Goal: Task Accomplishment & Management: Use online tool/utility

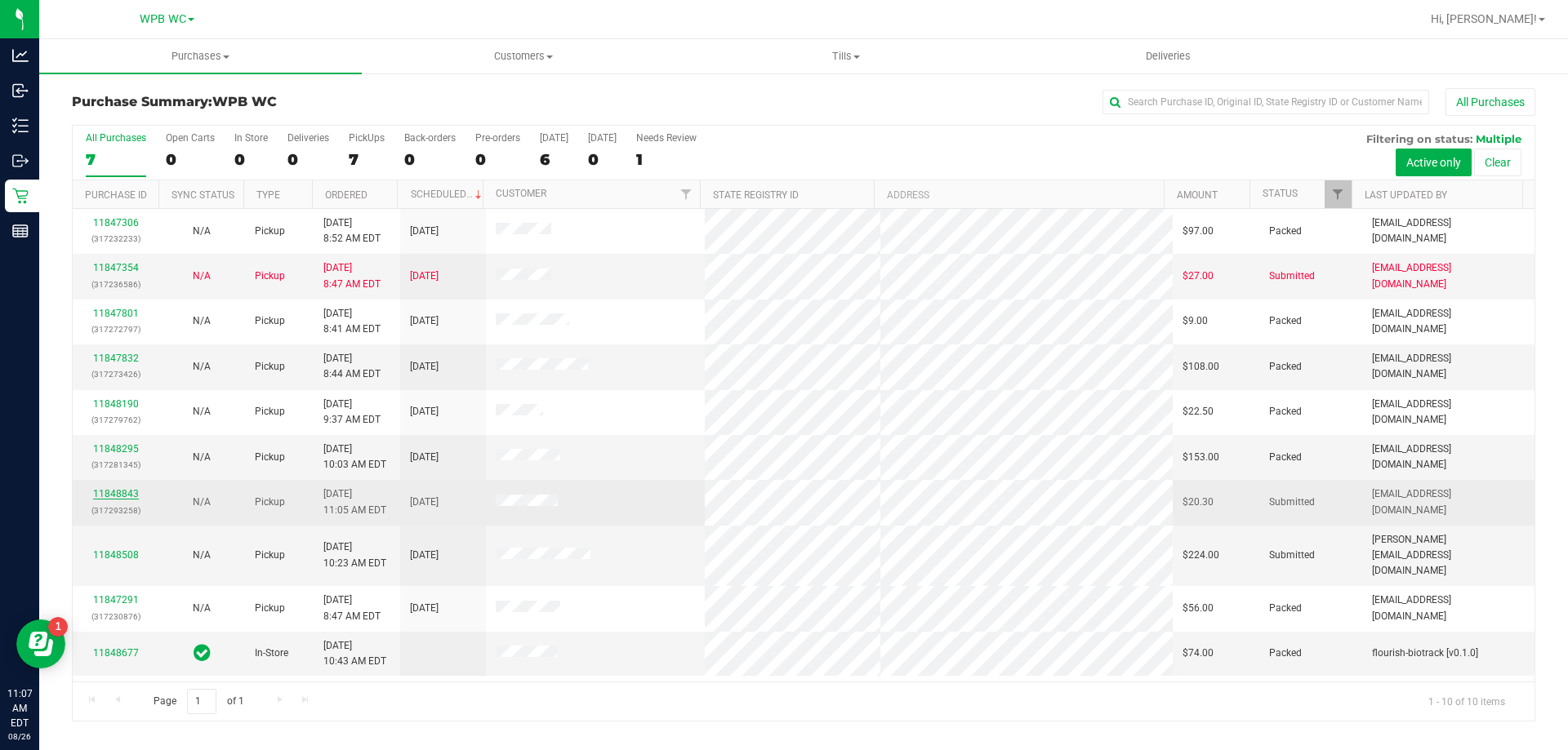
click at [111, 493] on link "11848843" at bounding box center [116, 495] width 46 height 12
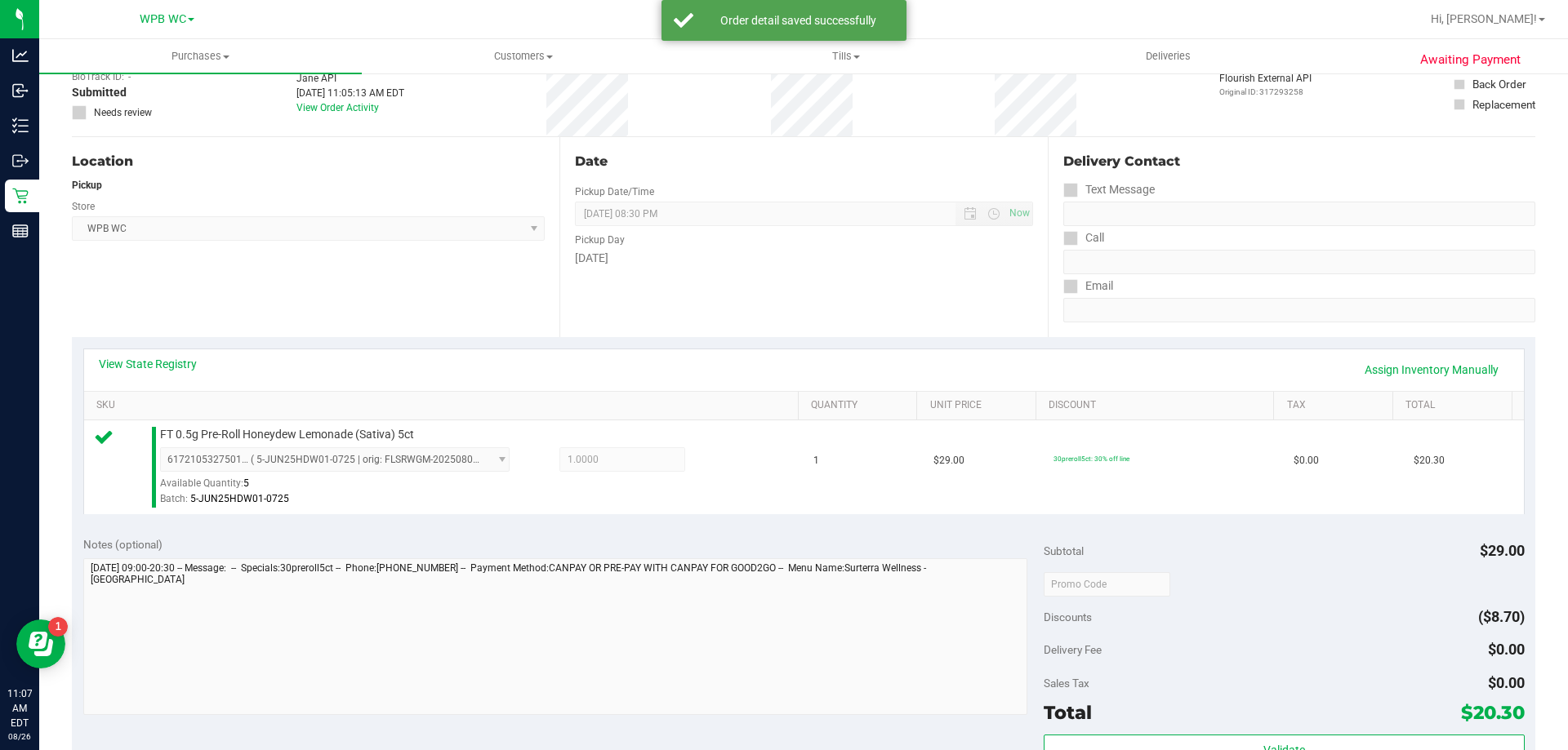
scroll to position [245, 0]
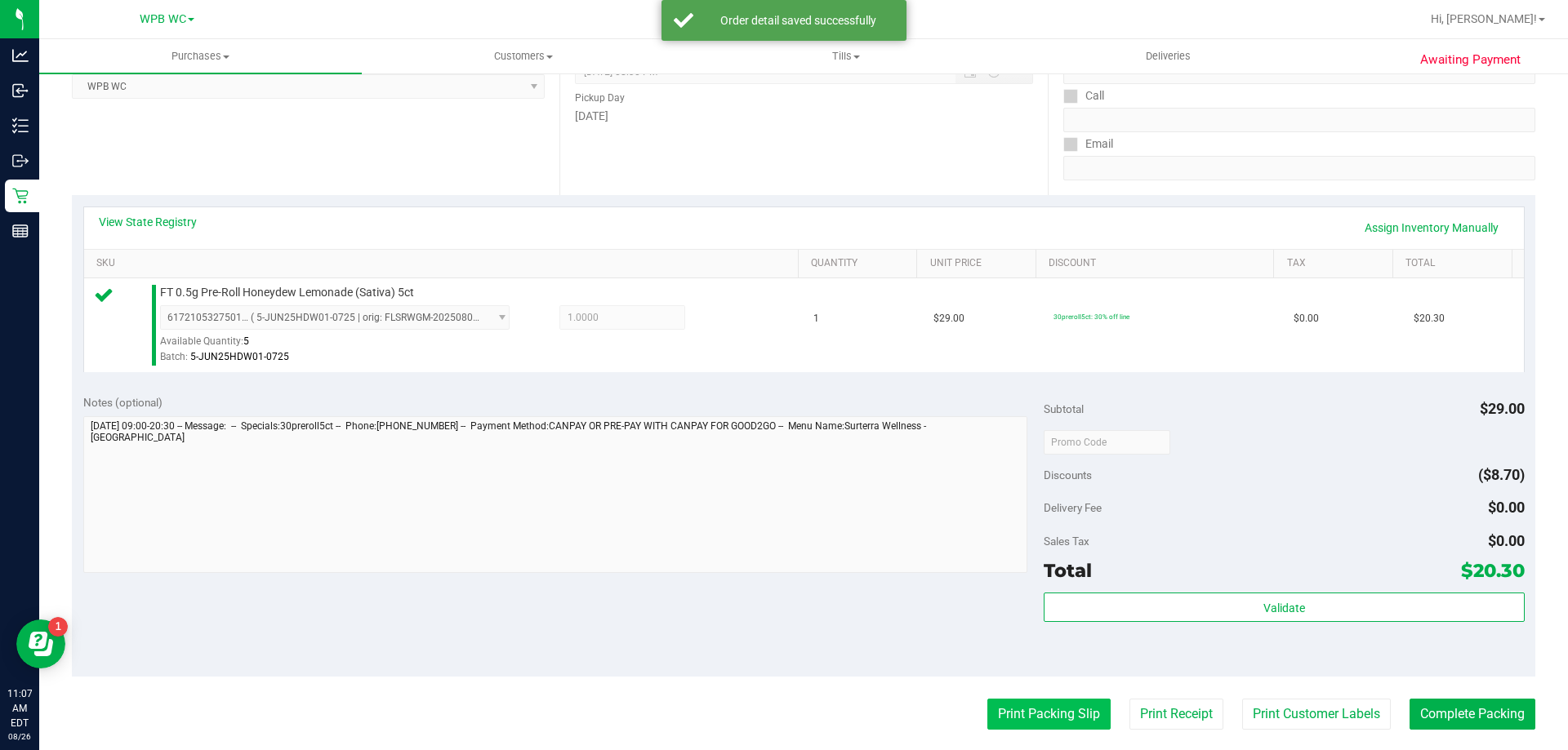
click at [1025, 728] on purchase-details "Back Edit Purchase Cancel Purchase View Profile # 11848843 BioTrack ID: - Submi…" at bounding box center [803, 450] width 1463 height 1214
click at [1021, 701] on button "Print Packing Slip" at bounding box center [1049, 713] width 124 height 31
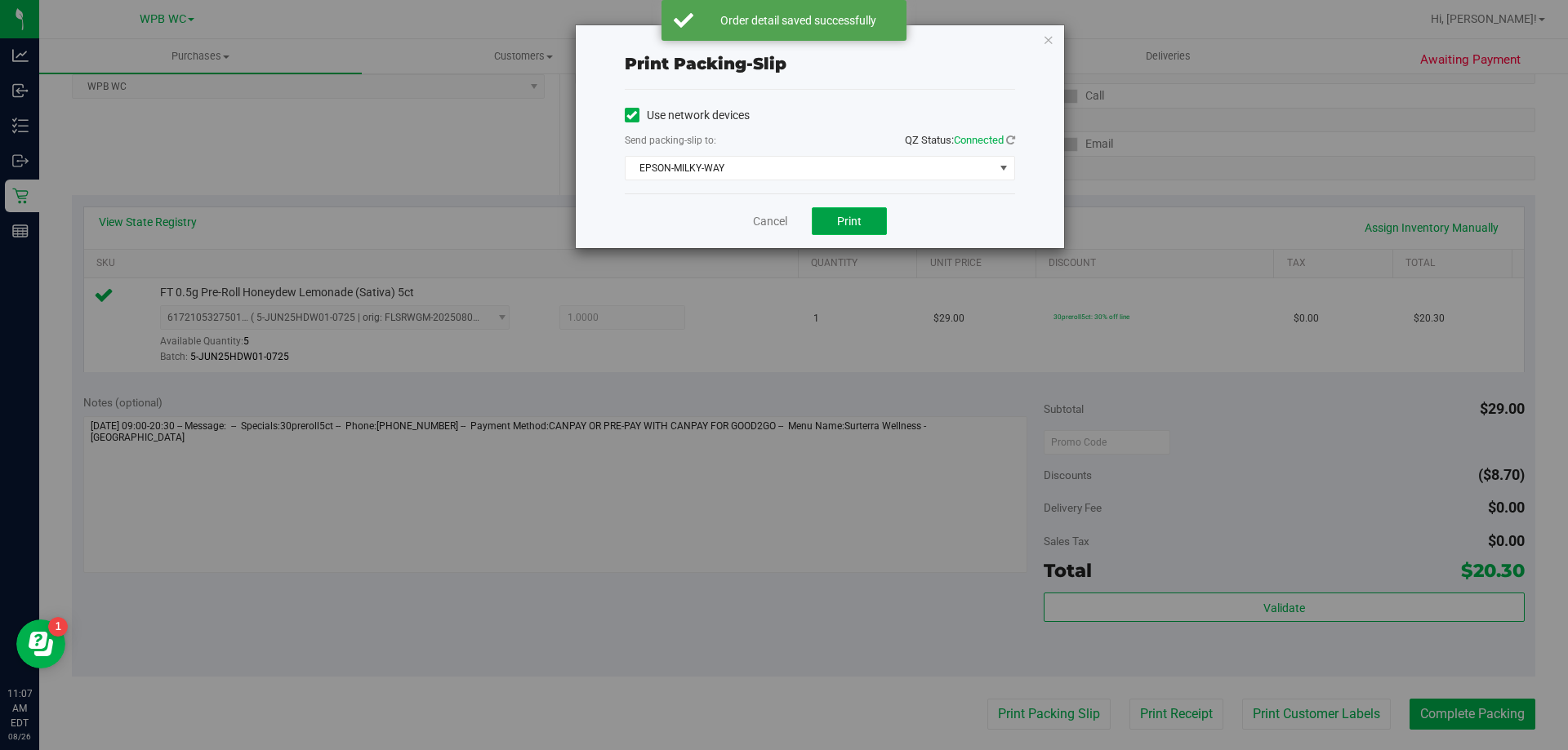
click at [833, 217] on button "Print" at bounding box center [849, 222] width 75 height 28
click at [1049, 36] on icon "button" at bounding box center [1049, 40] width 12 height 20
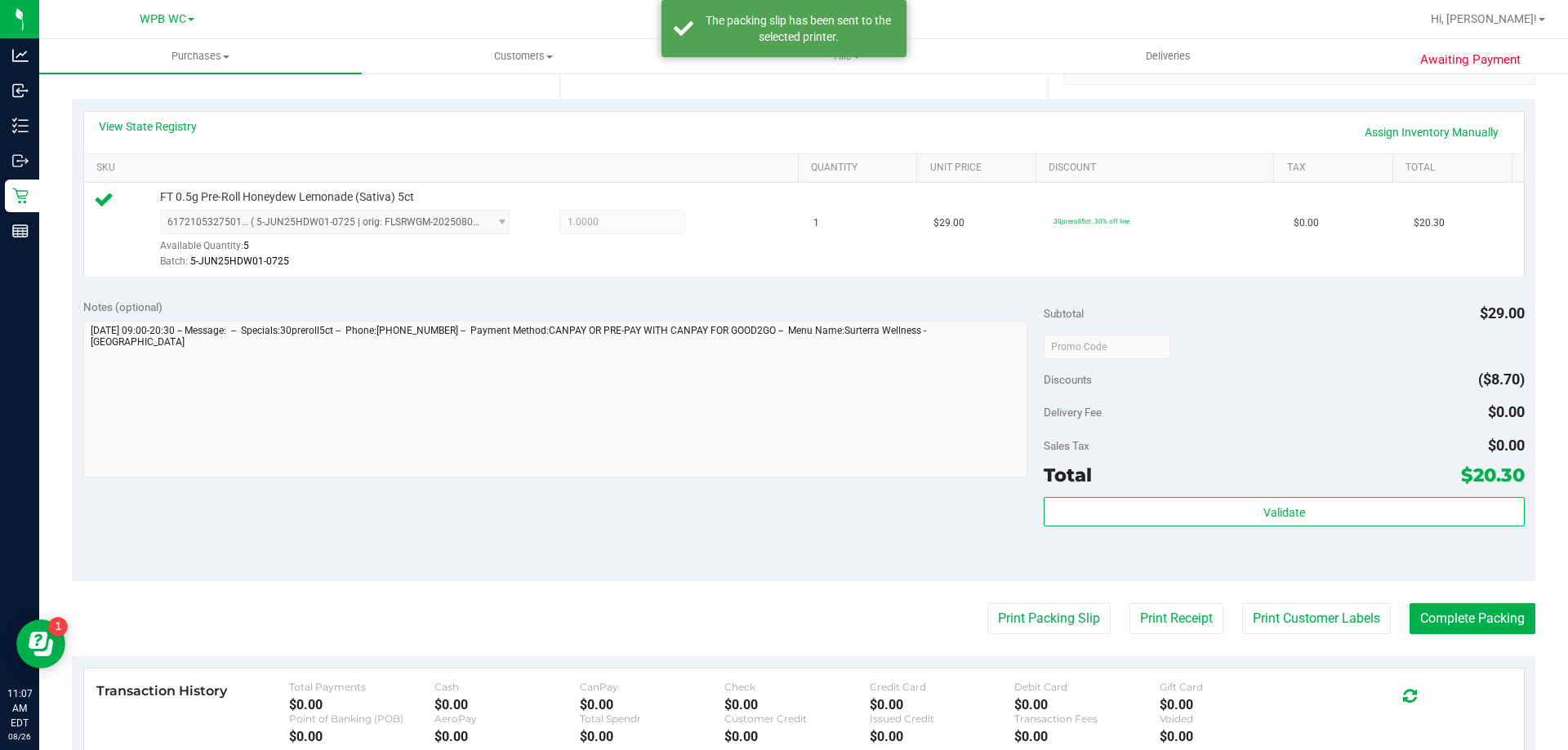
scroll to position [490, 0]
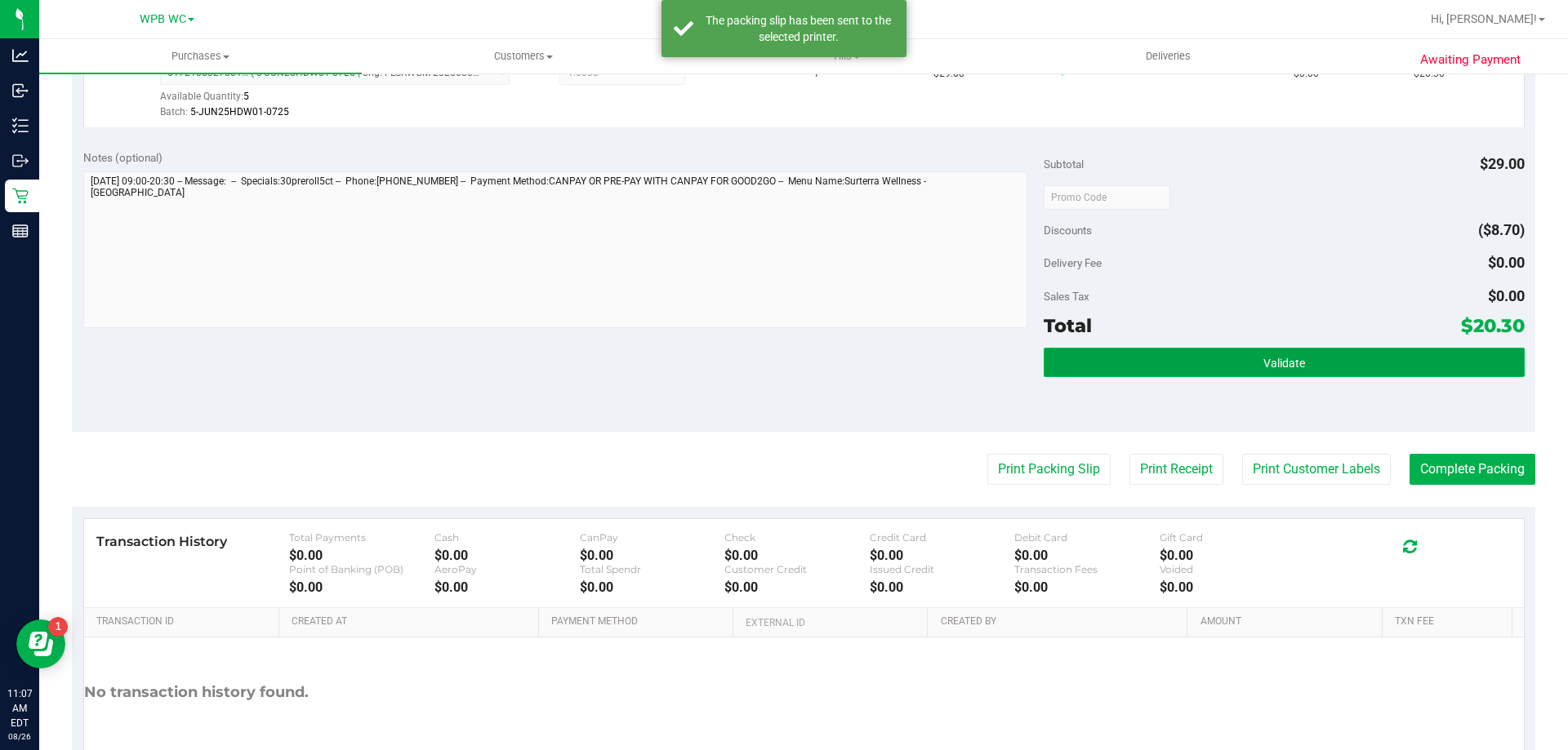
click at [1234, 356] on button "Validate" at bounding box center [1283, 363] width 480 height 30
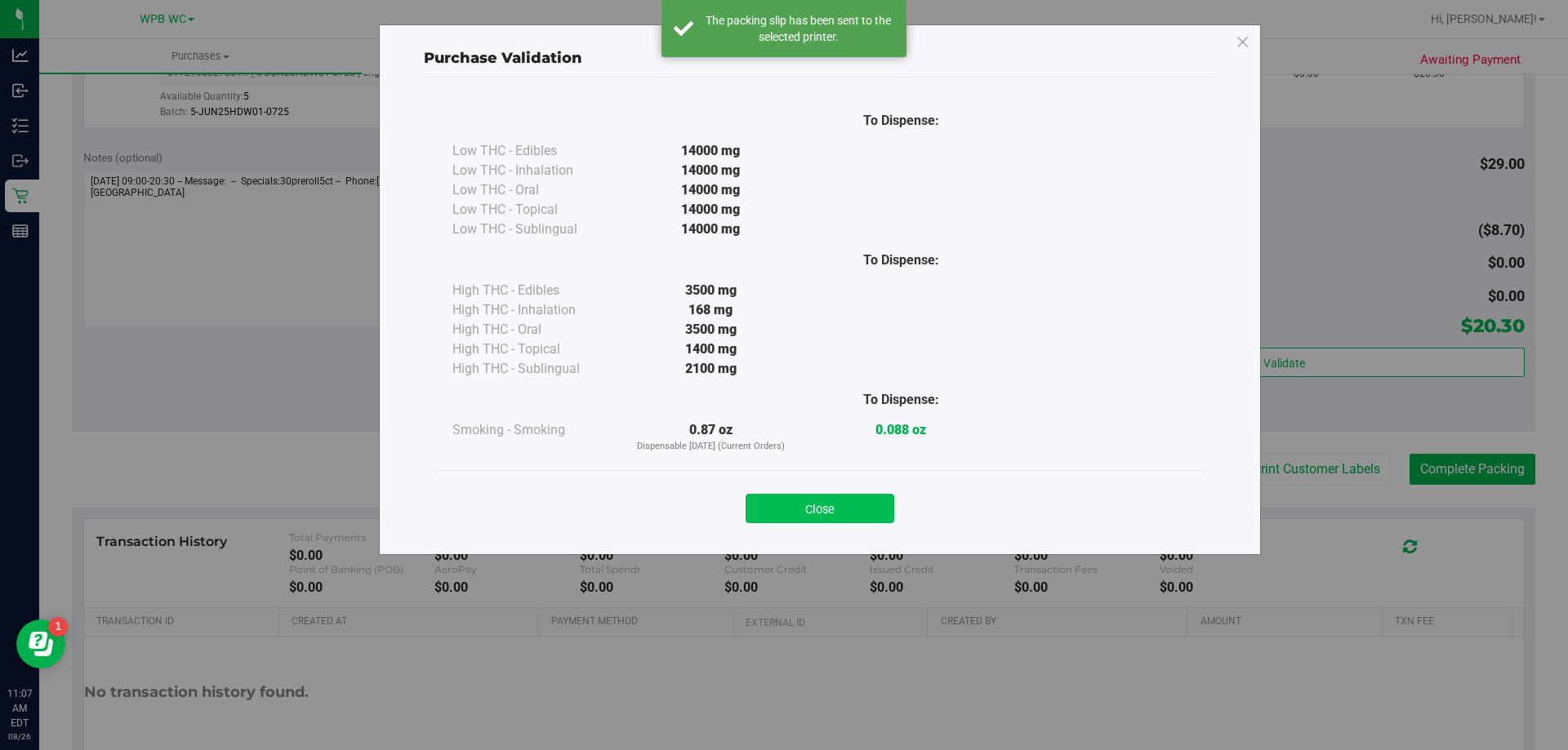
click at [830, 500] on button "Close" at bounding box center [820, 509] width 148 height 30
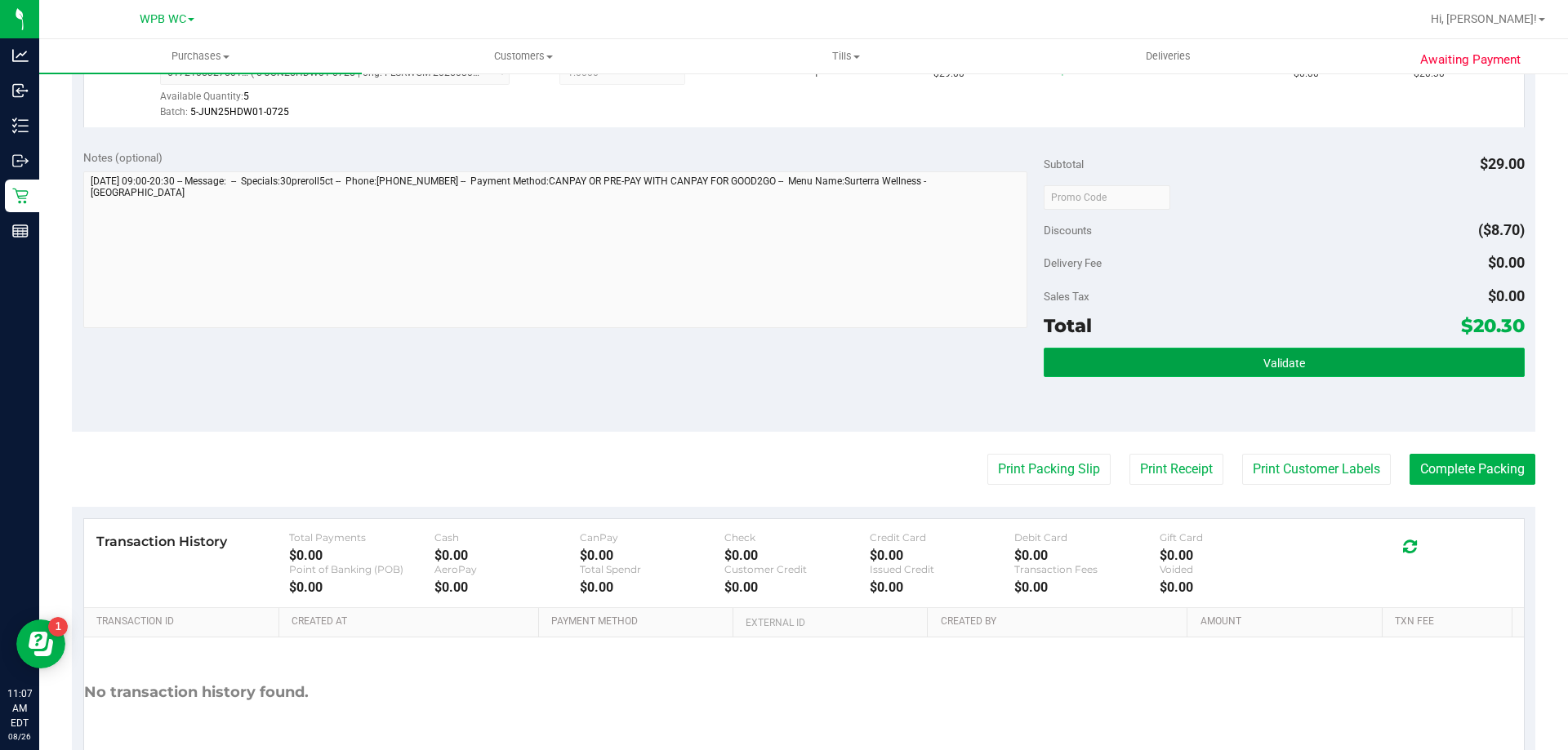
click at [1139, 357] on button "Validate" at bounding box center [1283, 363] width 480 height 30
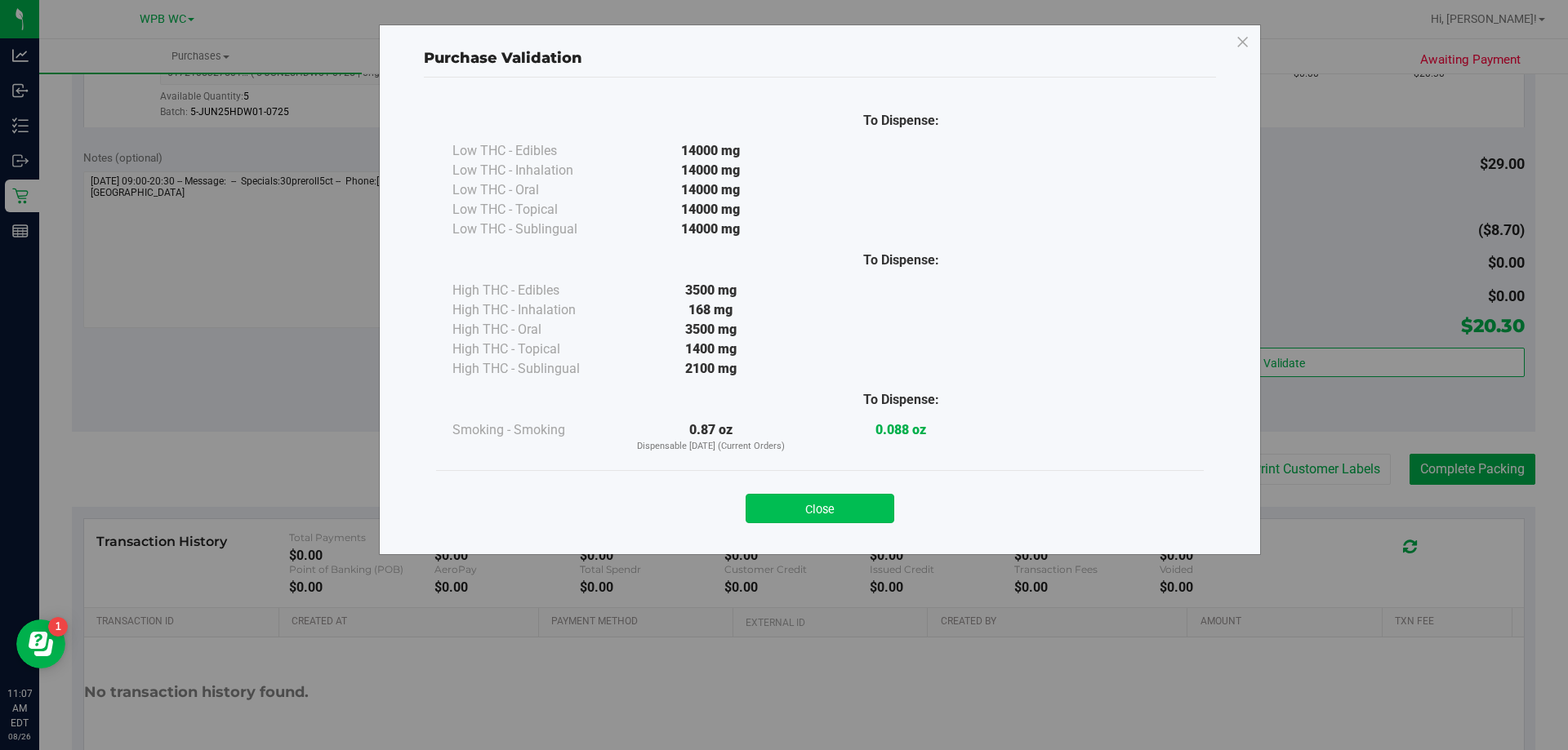
click at [829, 504] on button "Close" at bounding box center [820, 509] width 148 height 30
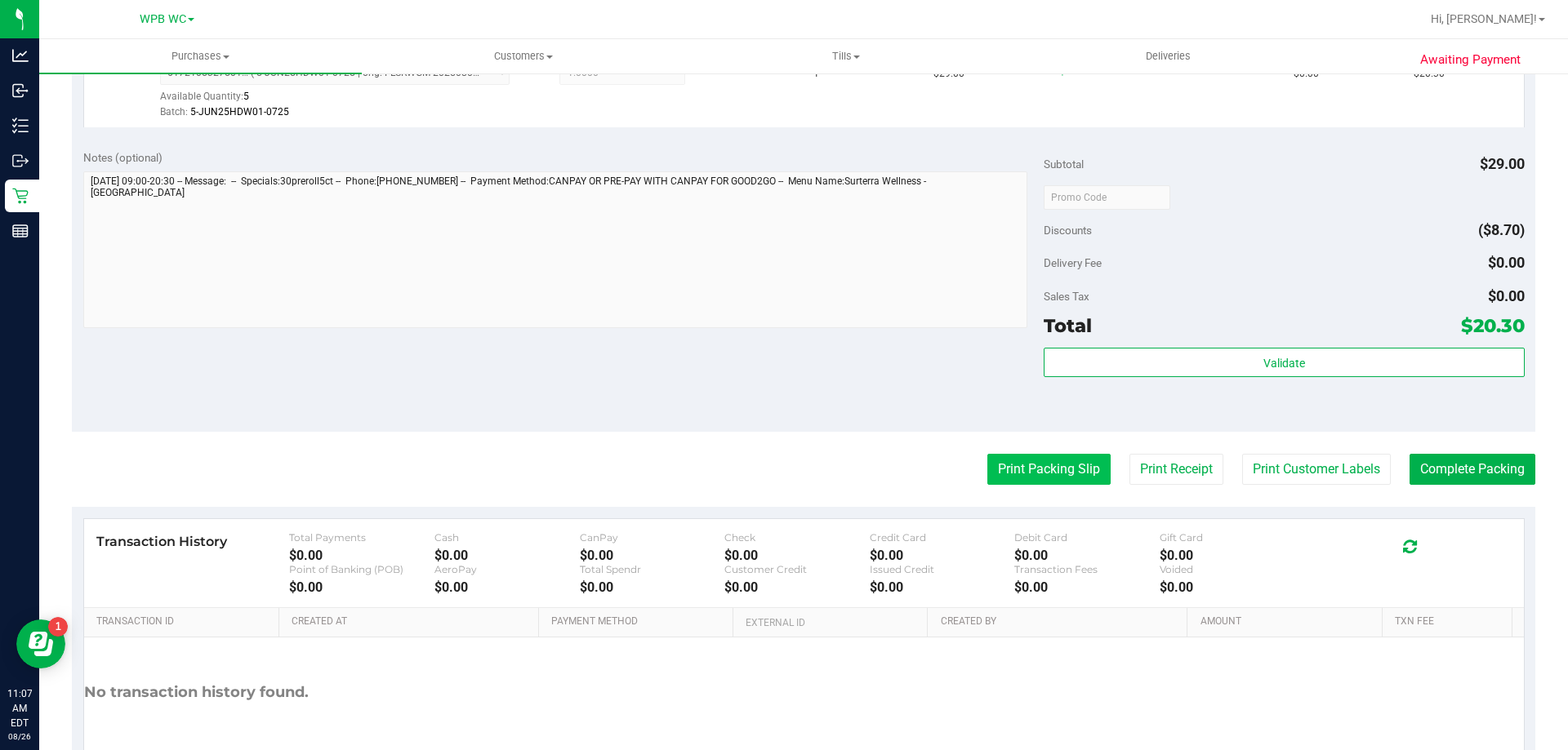
click at [987, 469] on button "Print Packing Slip" at bounding box center [1049, 469] width 124 height 31
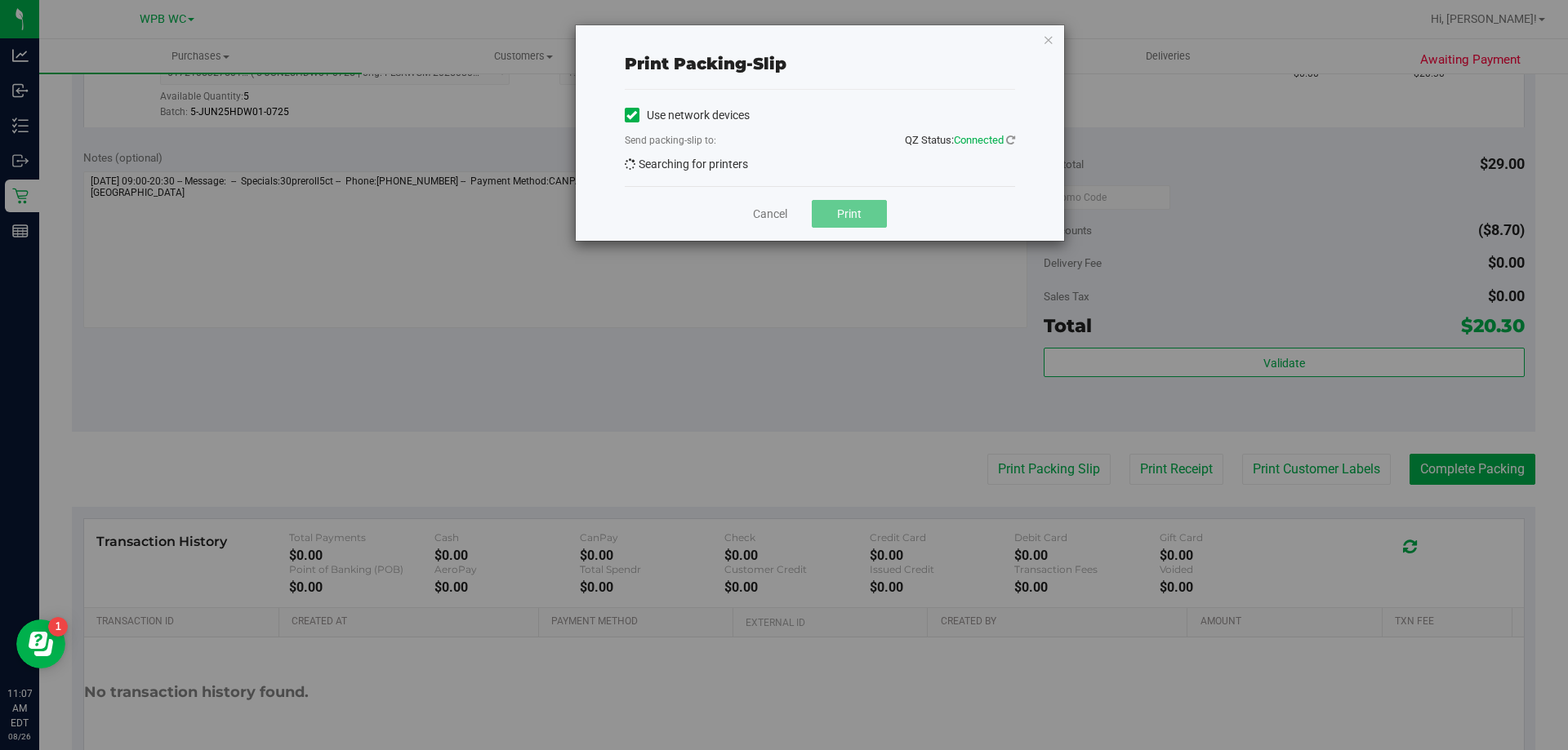
click at [1148, 115] on div "Print packing-slip Use network devices Send packing-slip to: QZ Status: Connect…" at bounding box center [789, 375] width 1580 height 750
click at [1045, 44] on icon "button" at bounding box center [1049, 40] width 12 height 20
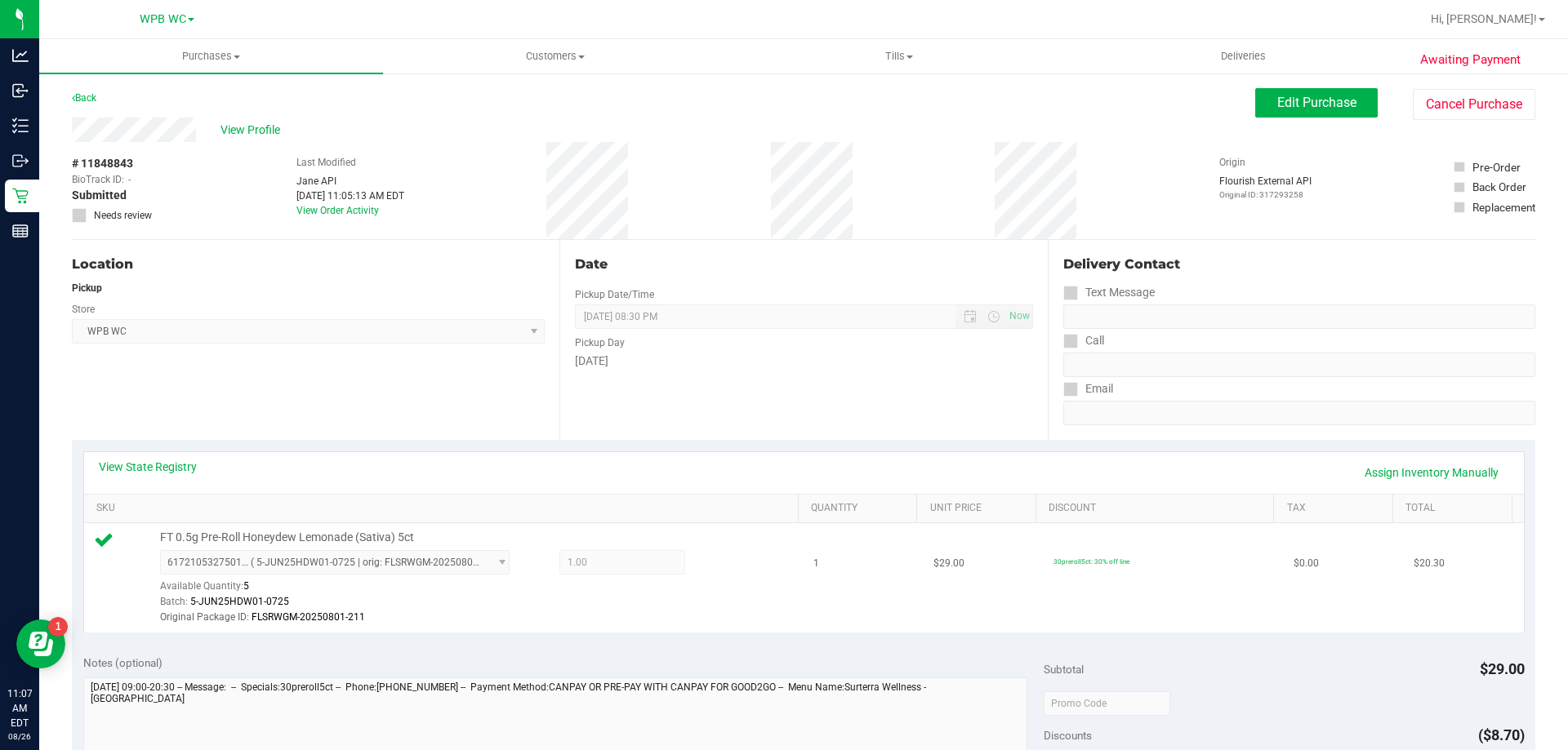
scroll to position [327, 0]
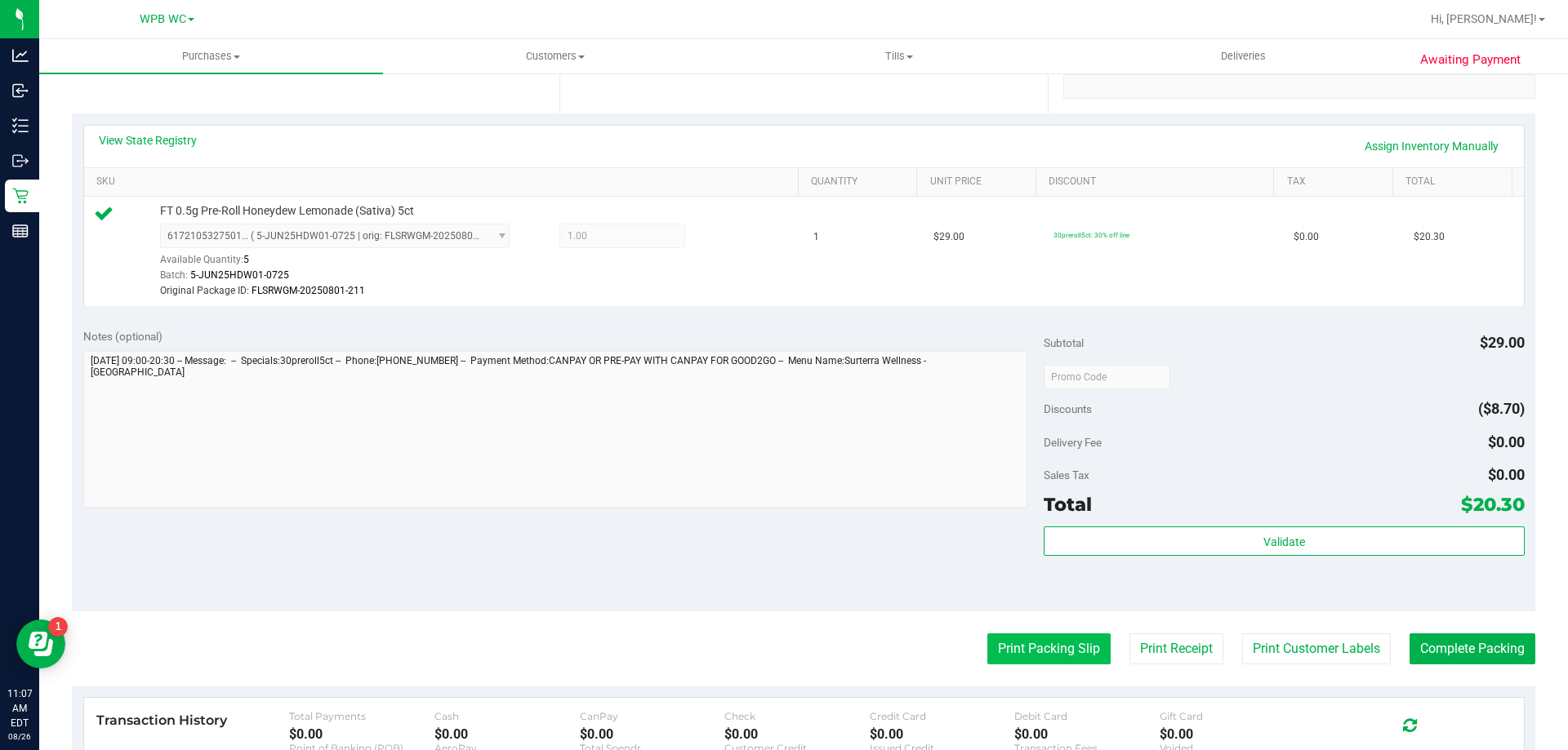
click at [1042, 646] on button "Print Packing Slip" at bounding box center [1049, 648] width 124 height 31
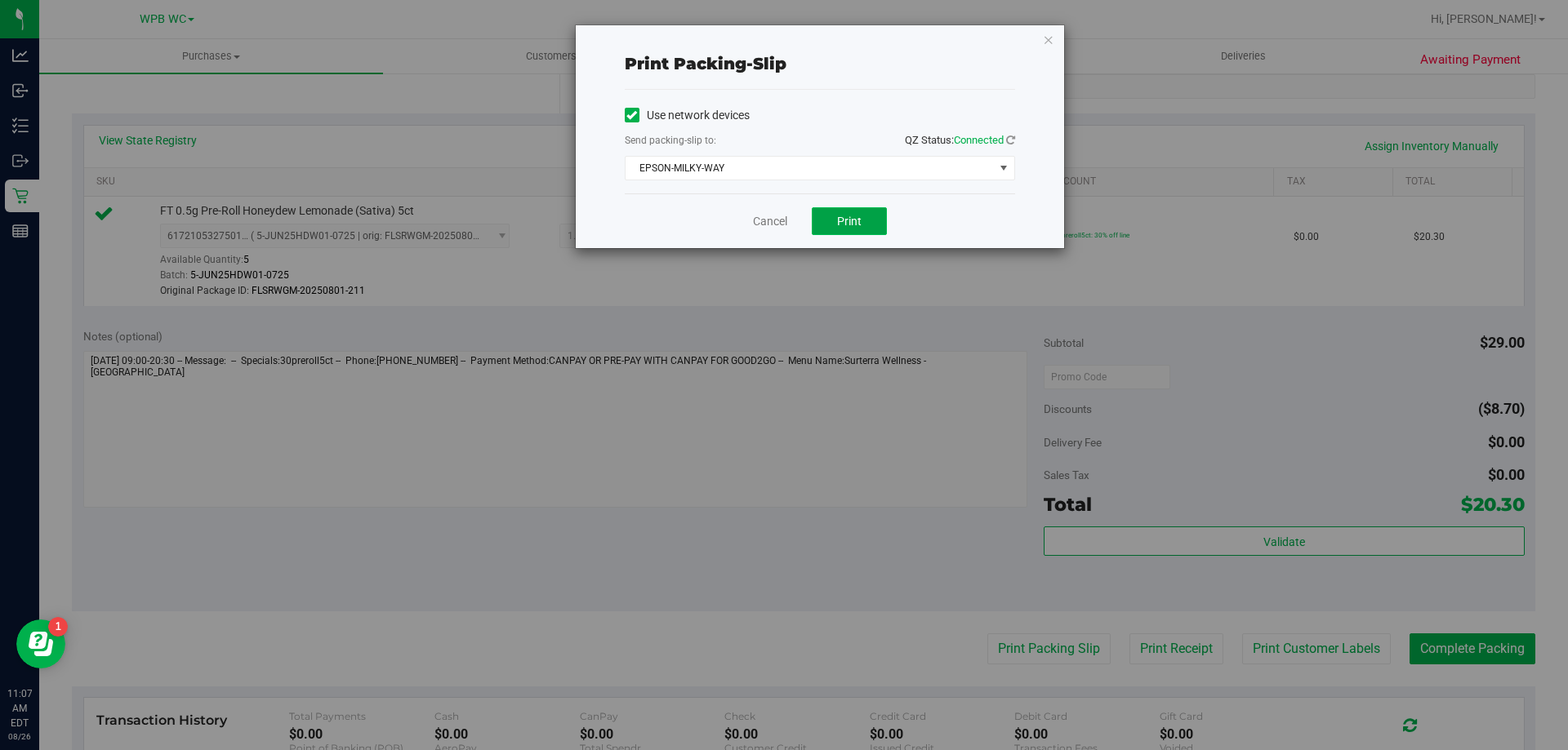
click at [851, 223] on span "Print" at bounding box center [849, 221] width 25 height 13
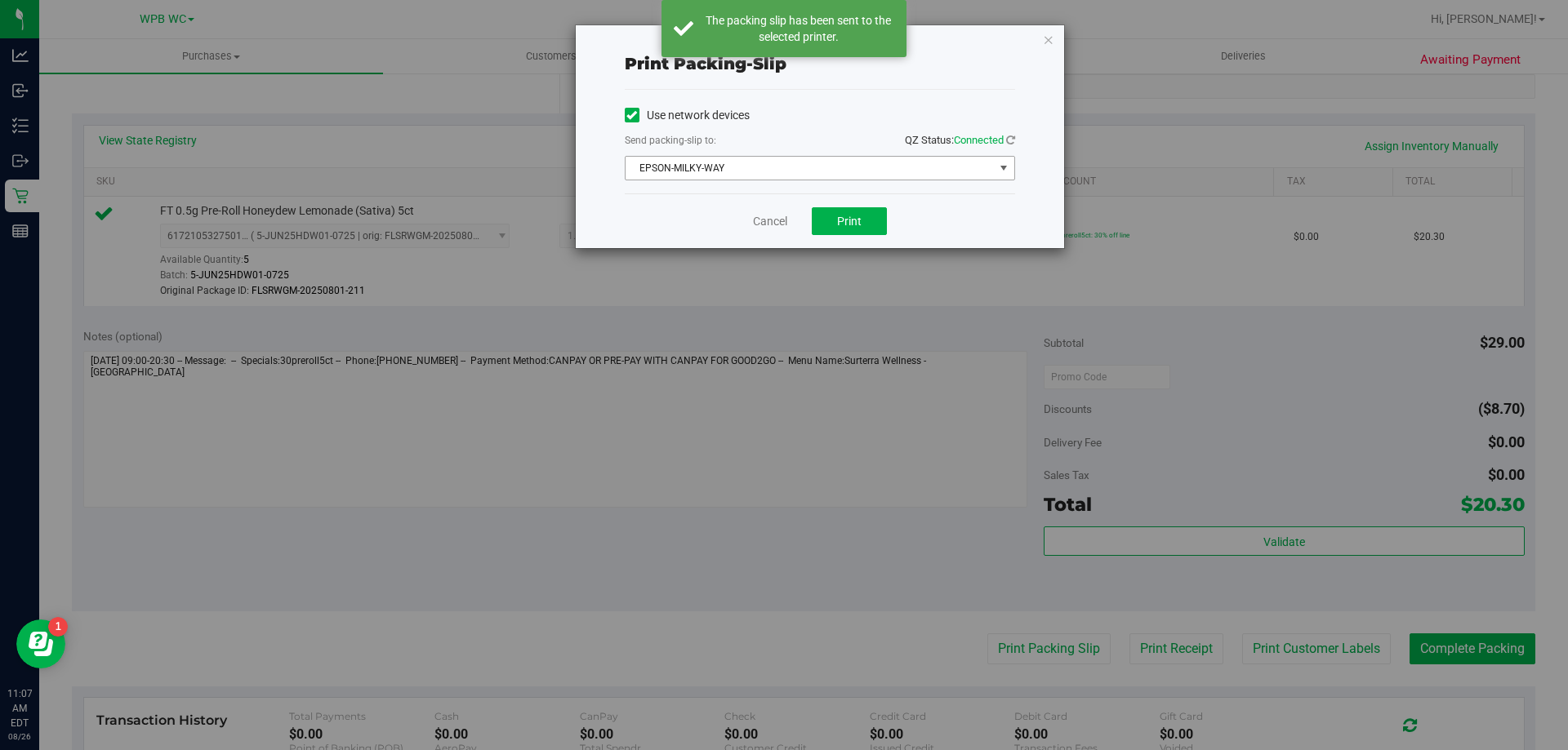
click at [964, 175] on span "EPSON-MILKY-WAY" at bounding box center [809, 167] width 368 height 23
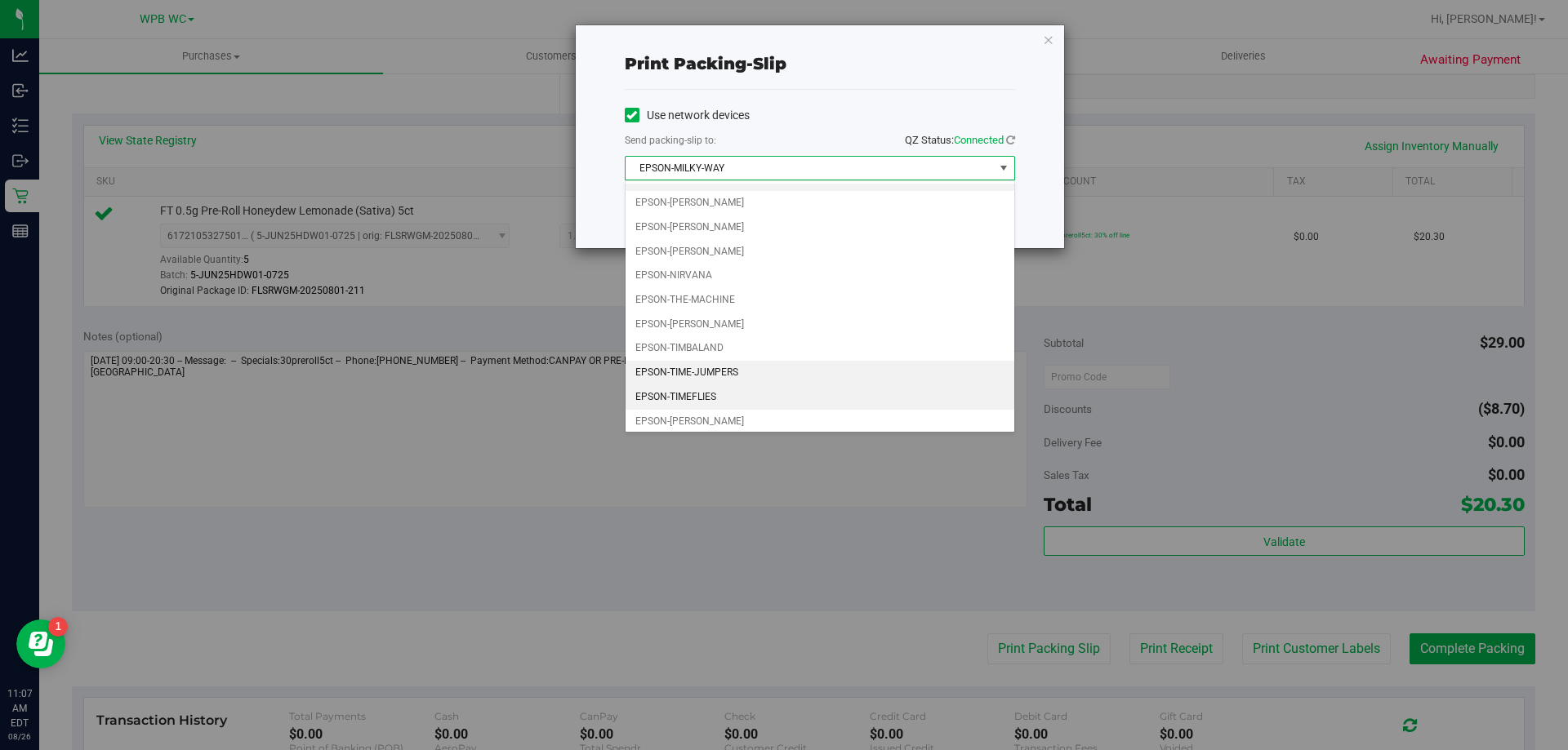
scroll to position [22, 0]
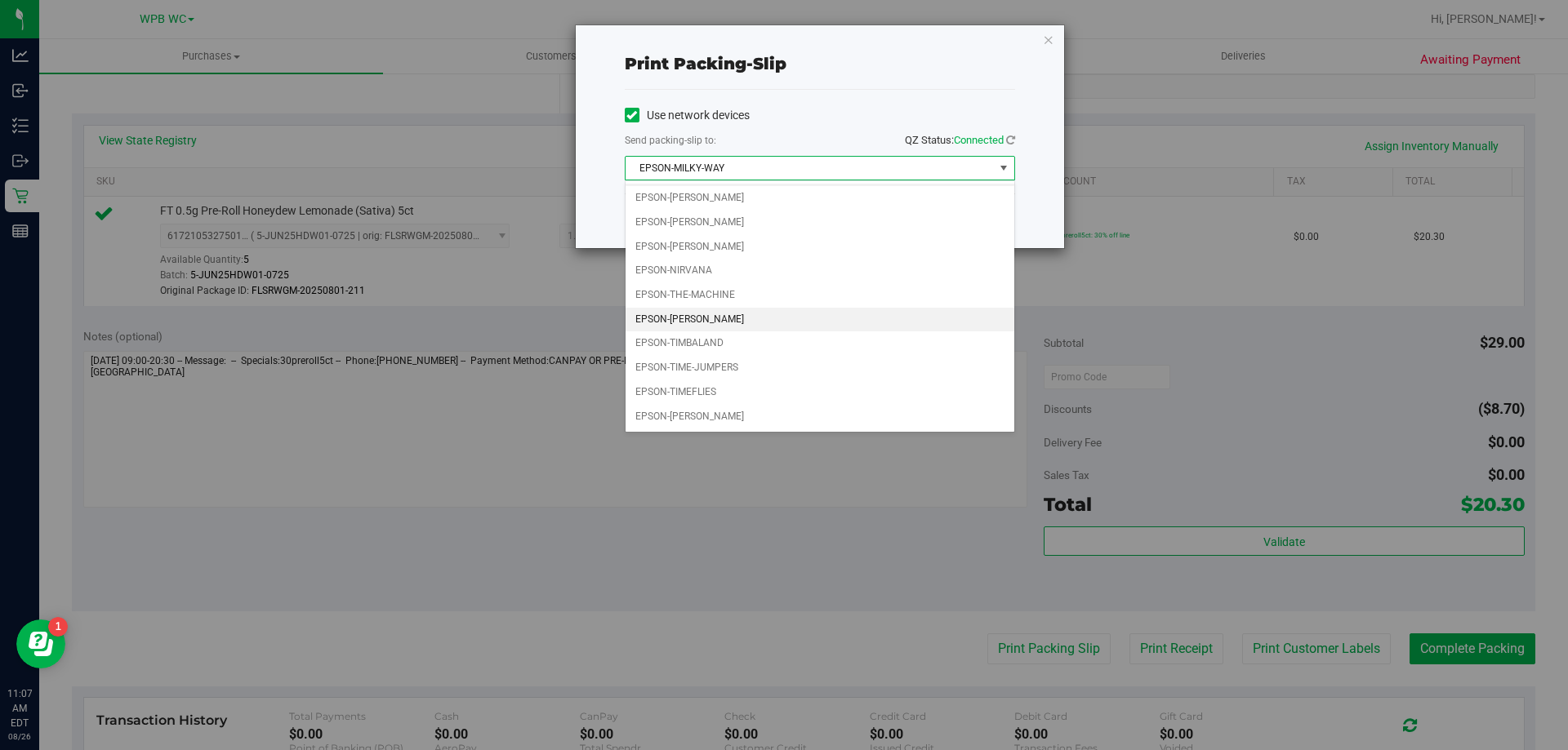
click at [725, 320] on li "EPSON-[PERSON_NAME]" at bounding box center [819, 320] width 389 height 25
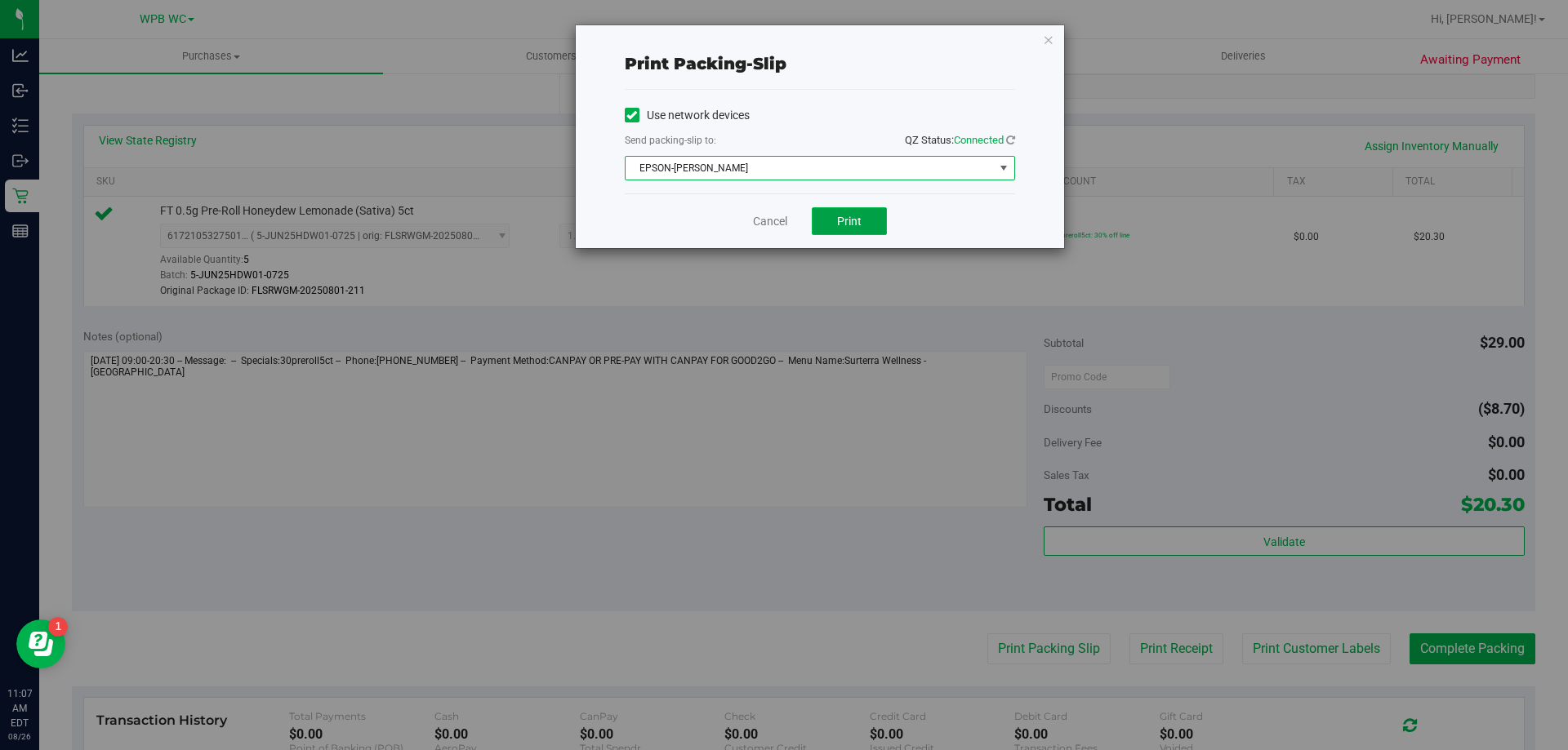
click at [854, 227] on span "Print" at bounding box center [849, 221] width 25 height 13
click at [770, 222] on link "Cancel" at bounding box center [770, 221] width 35 height 17
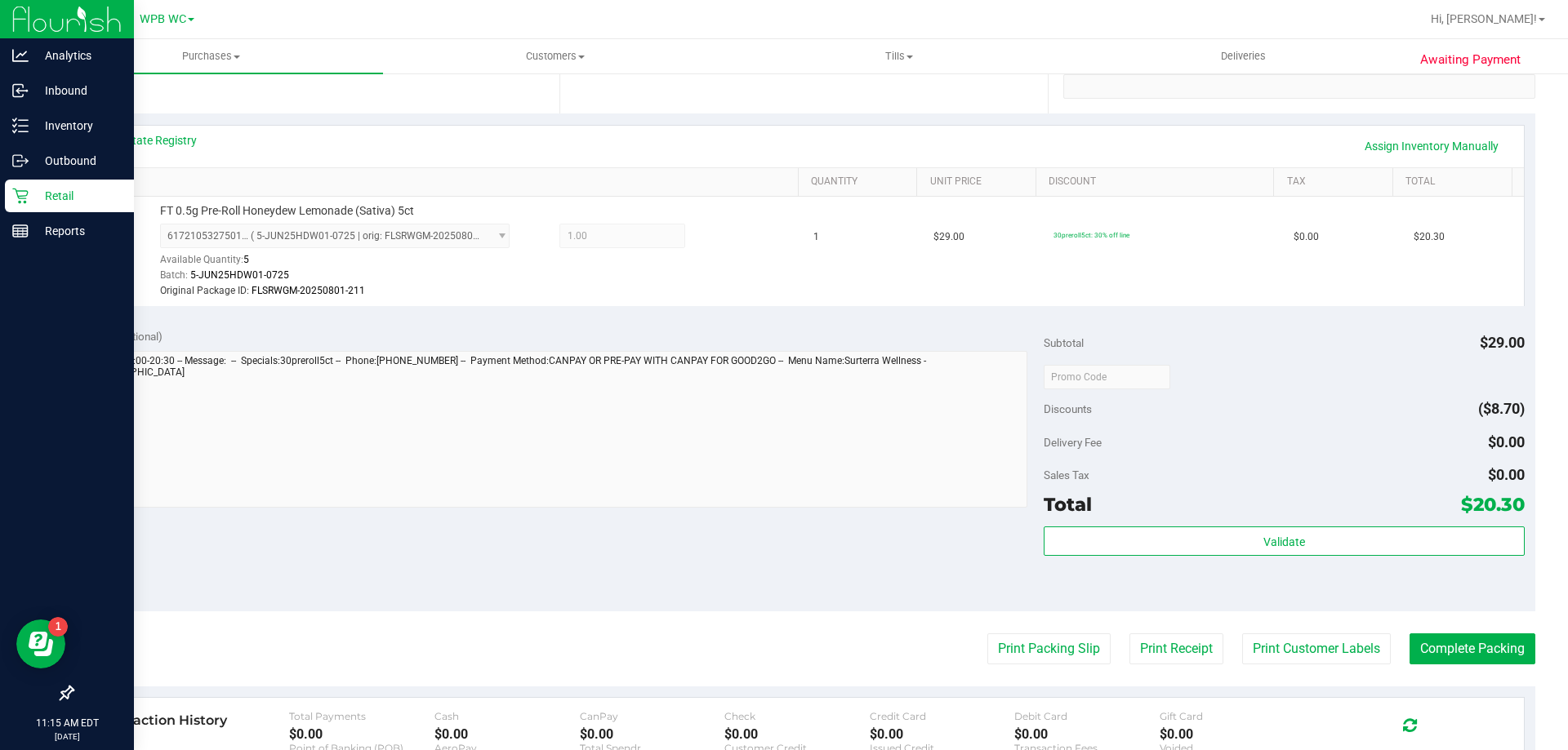
click at [83, 200] on p "Retail" at bounding box center [77, 196] width 98 height 20
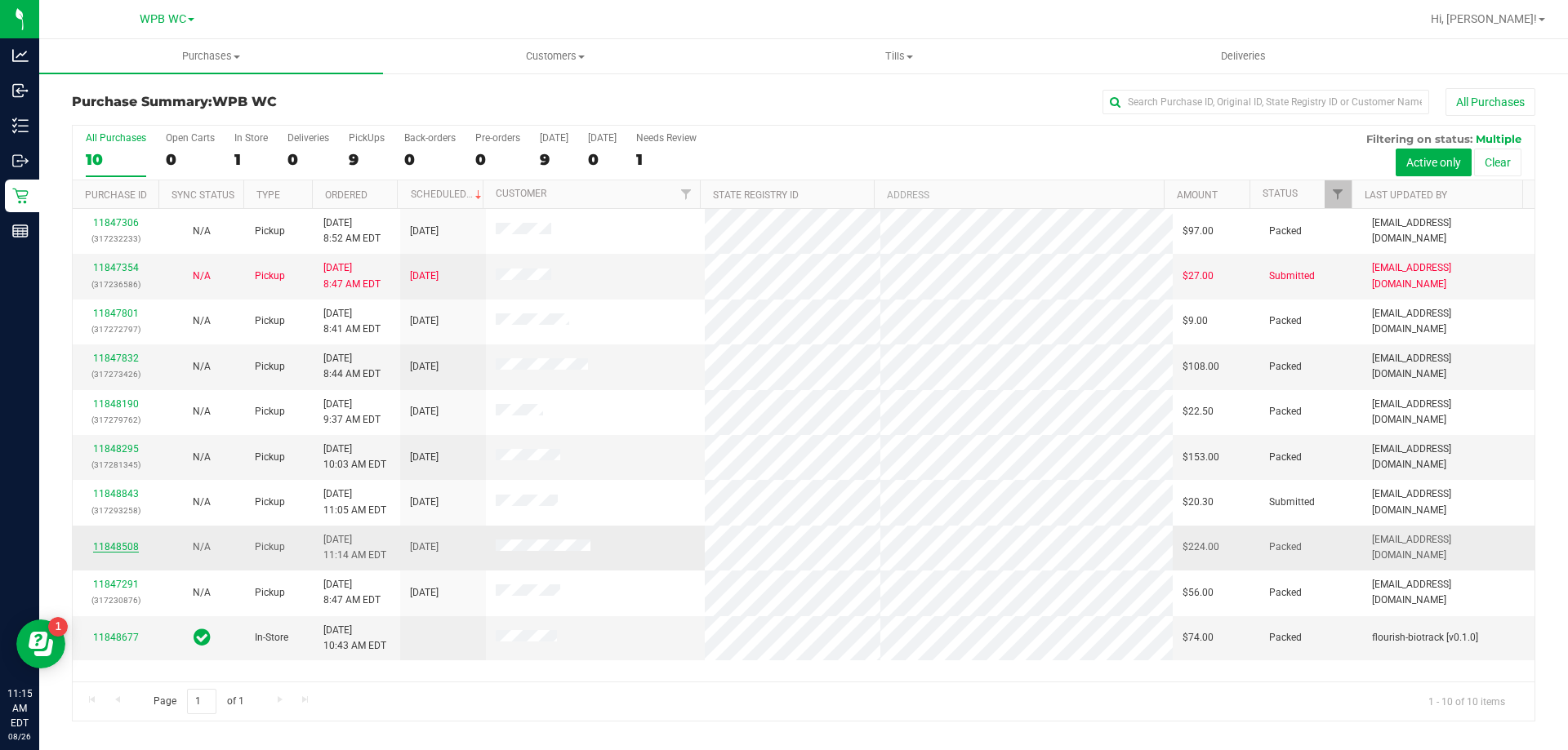
click at [112, 547] on link "11848508" at bounding box center [116, 547] width 46 height 12
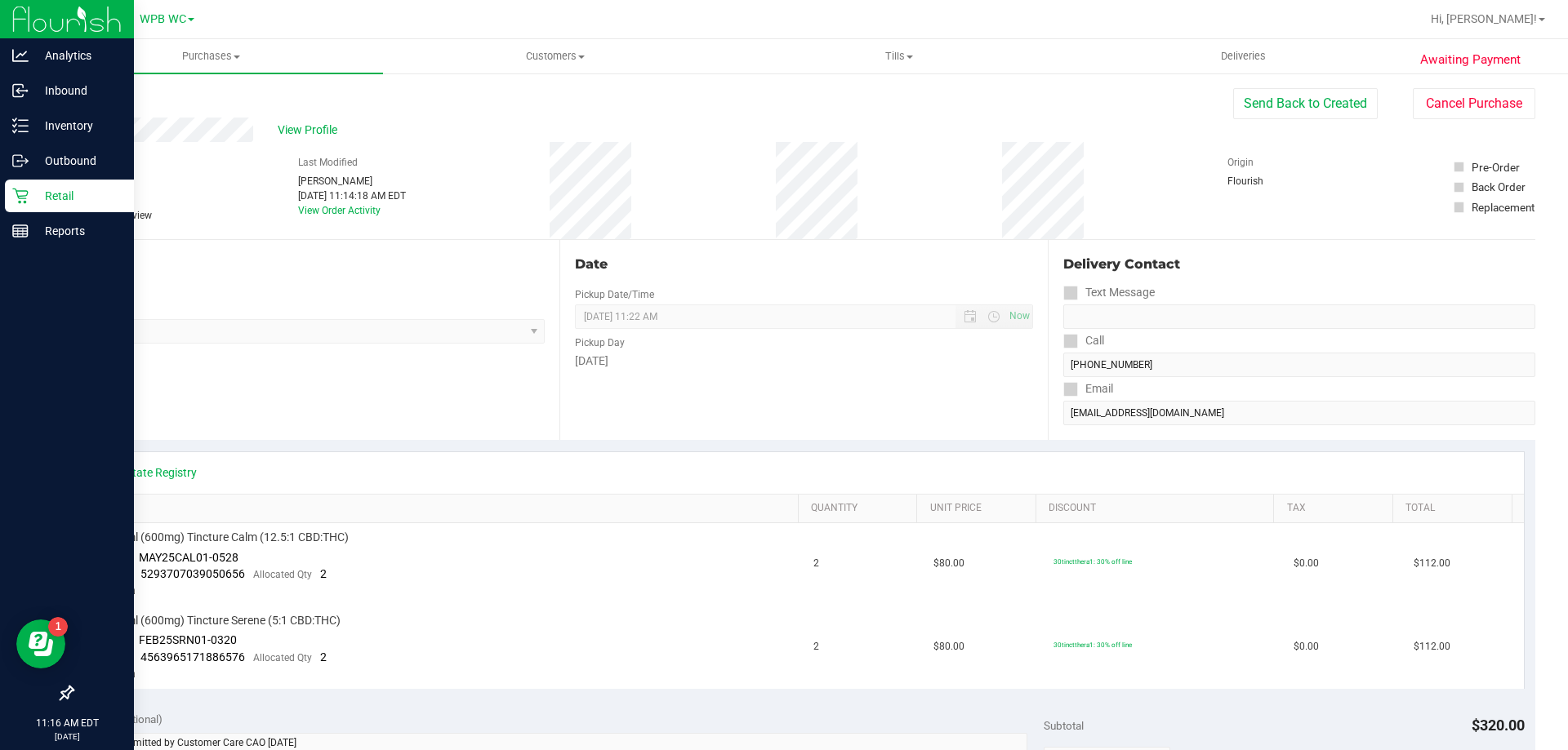
click at [62, 197] on p "Retail" at bounding box center [77, 196] width 98 height 20
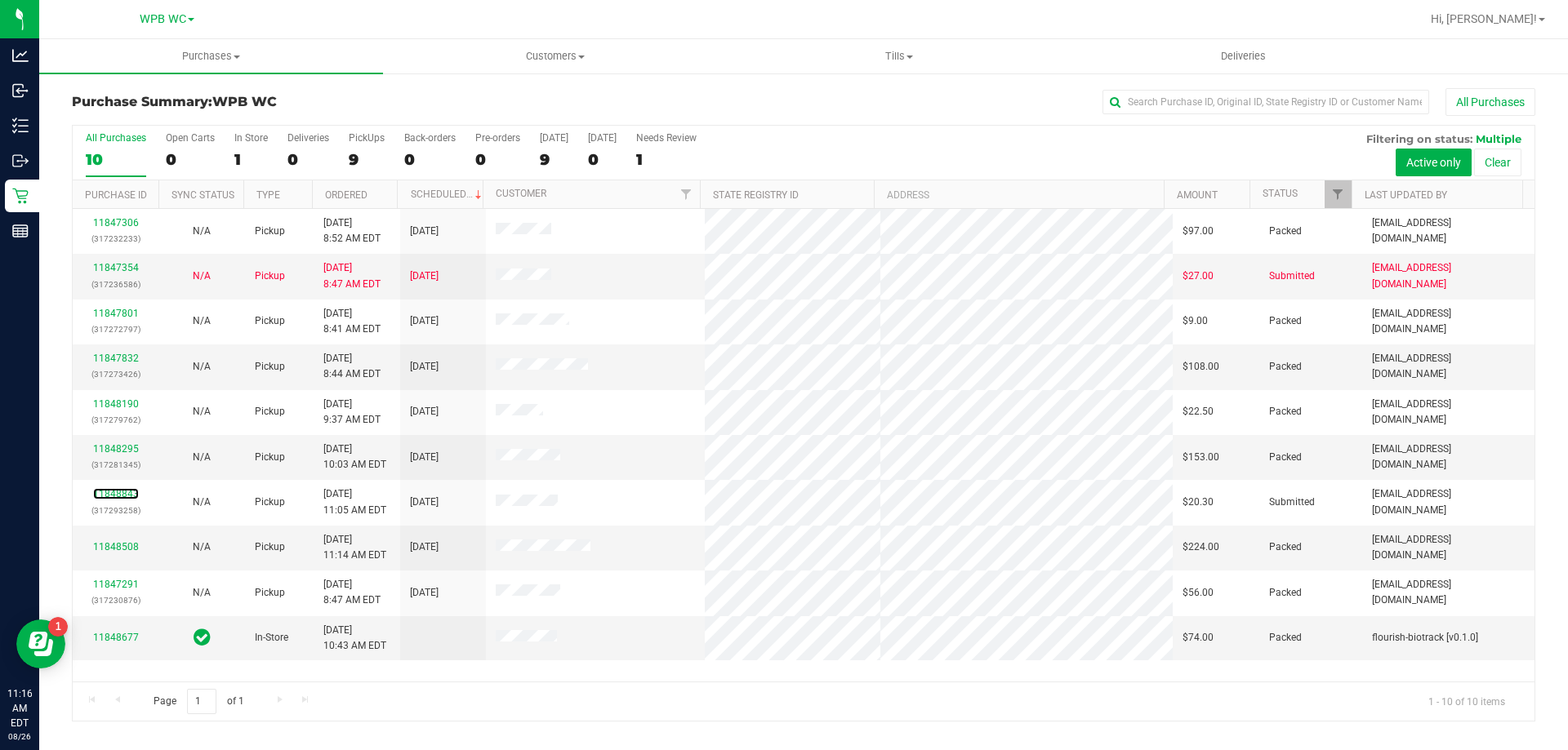
click at [122, 490] on link "11848843" at bounding box center [116, 495] width 46 height 12
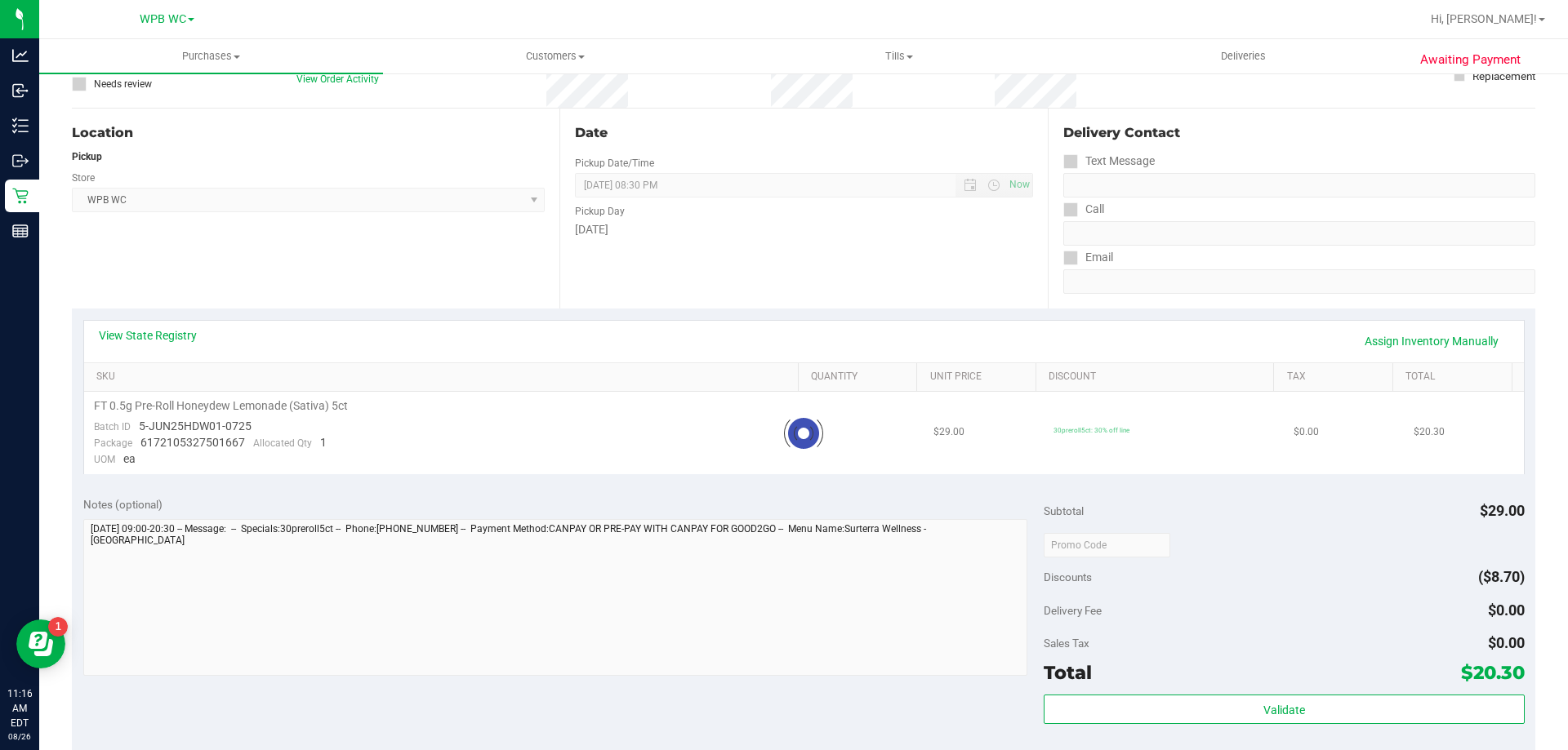
scroll to position [409, 0]
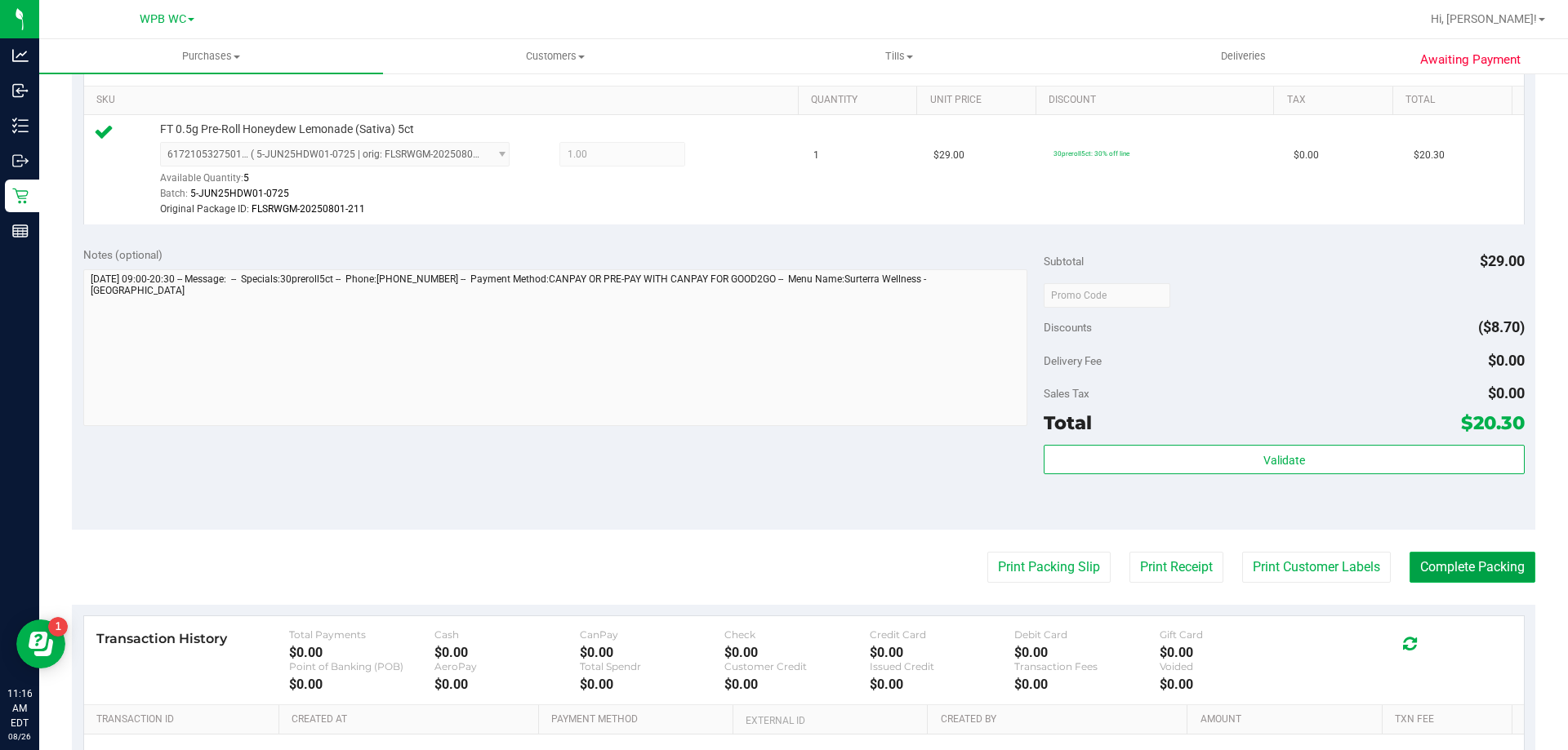
click at [1442, 567] on button "Complete Packing" at bounding box center [1472, 567] width 126 height 31
